Goal: Find contact information

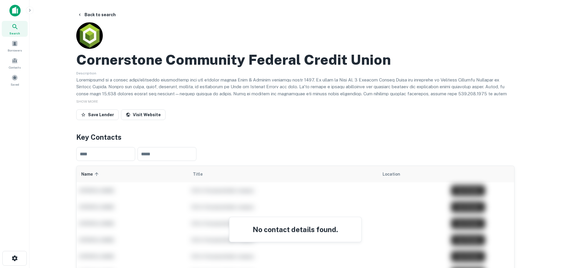
click at [19, 12] on img at bounding box center [14, 11] width 11 height 12
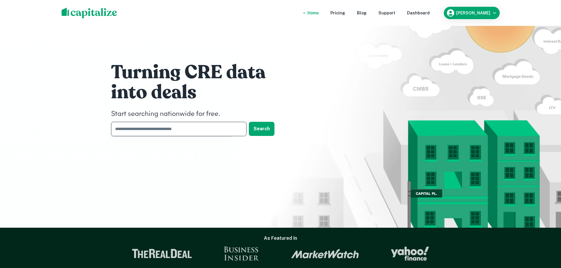
click at [193, 132] on input "text" at bounding box center [176, 129] width 131 height 14
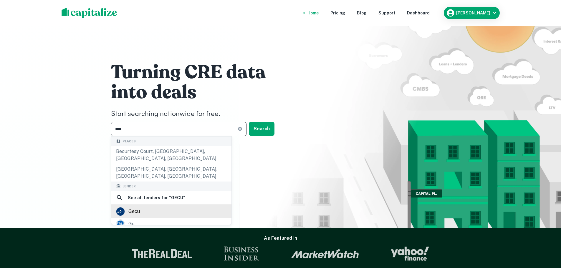
type input "****"
click at [150, 207] on div "gecu" at bounding box center [171, 211] width 111 height 9
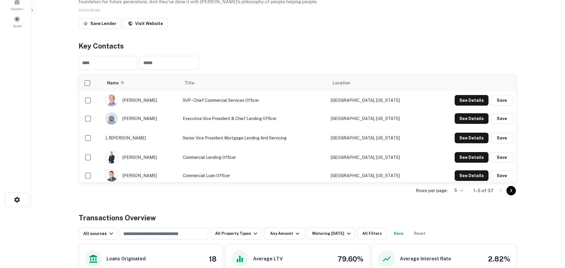
scroll to position [59, 0]
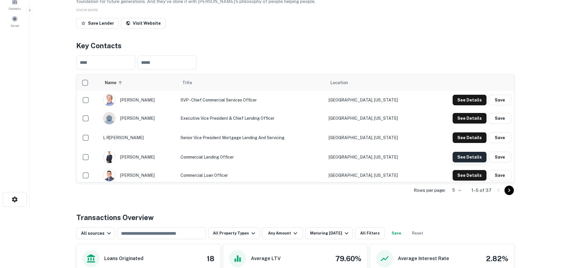
click at [464, 162] on button "See Details" at bounding box center [469, 157] width 34 height 11
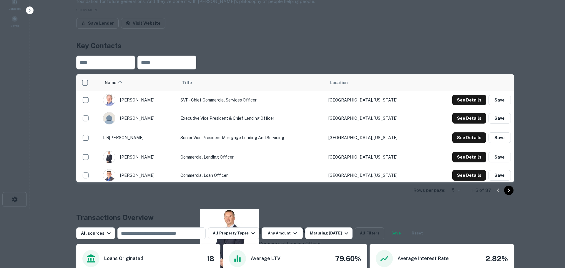
drag, startPoint x: 265, startPoint y: 130, endPoint x: 192, endPoint y: 130, distance: 73.6
copy p "[PERSON_NAME][EMAIL_ADDRESS][PERSON_NAME][DOMAIN_NAME]"
